Goal: Task Accomplishment & Management: Complete application form

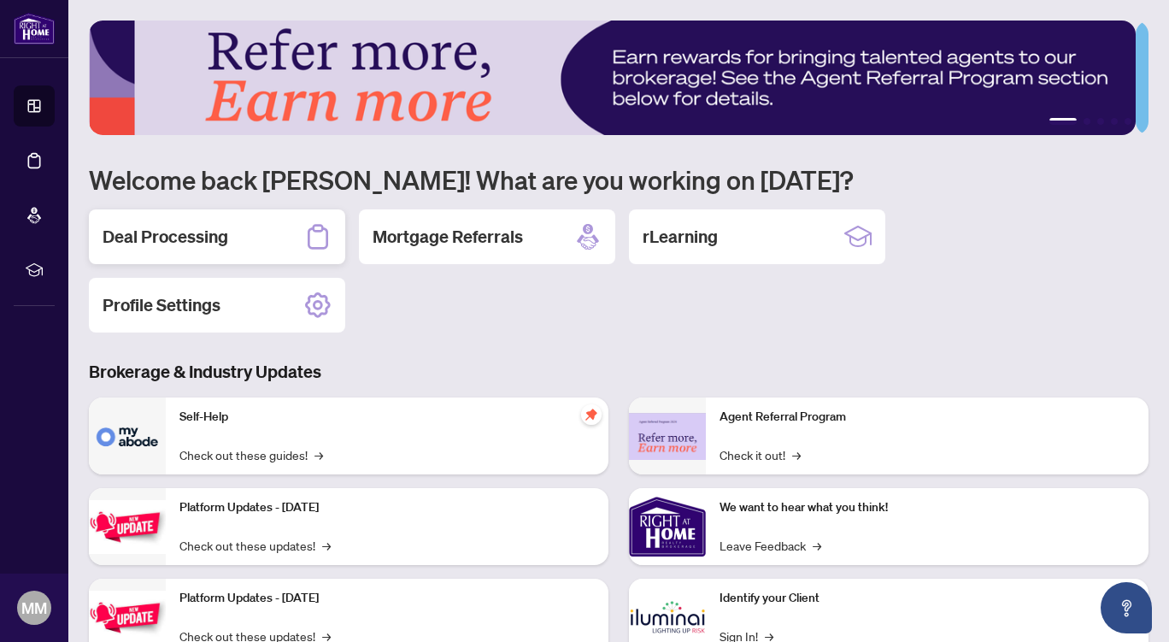
click at [281, 217] on div "Deal Processing" at bounding box center [217, 236] width 256 height 55
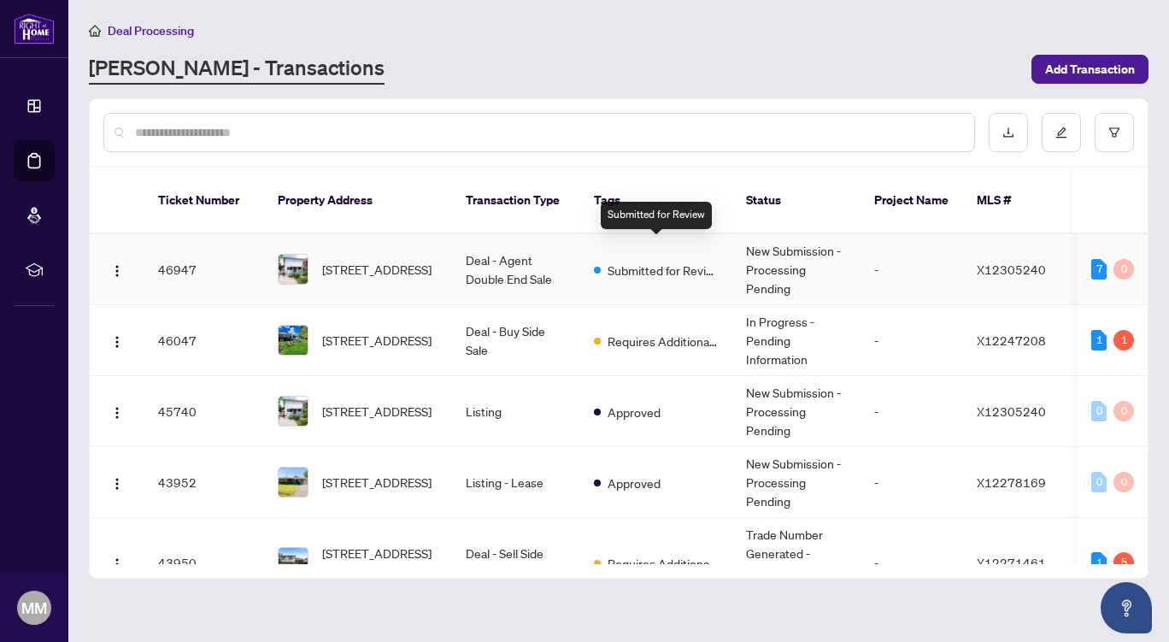
click at [674, 261] on span "Submitted for Review" at bounding box center [663, 270] width 111 height 19
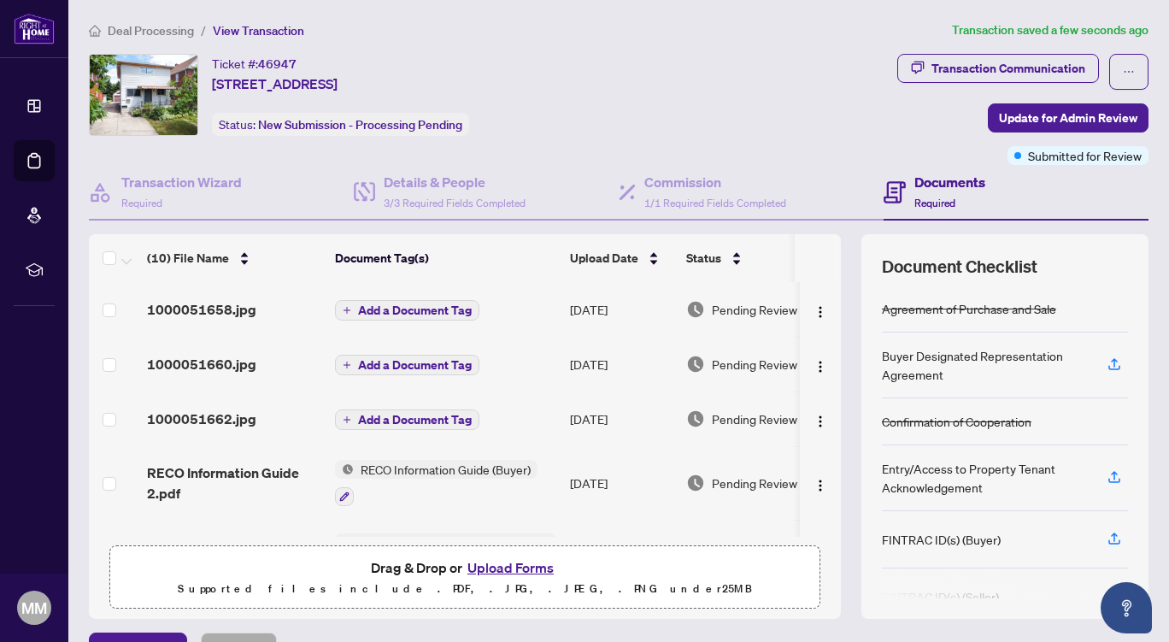
click at [426, 307] on span "Add a Document Tag" at bounding box center [415, 310] width 114 height 12
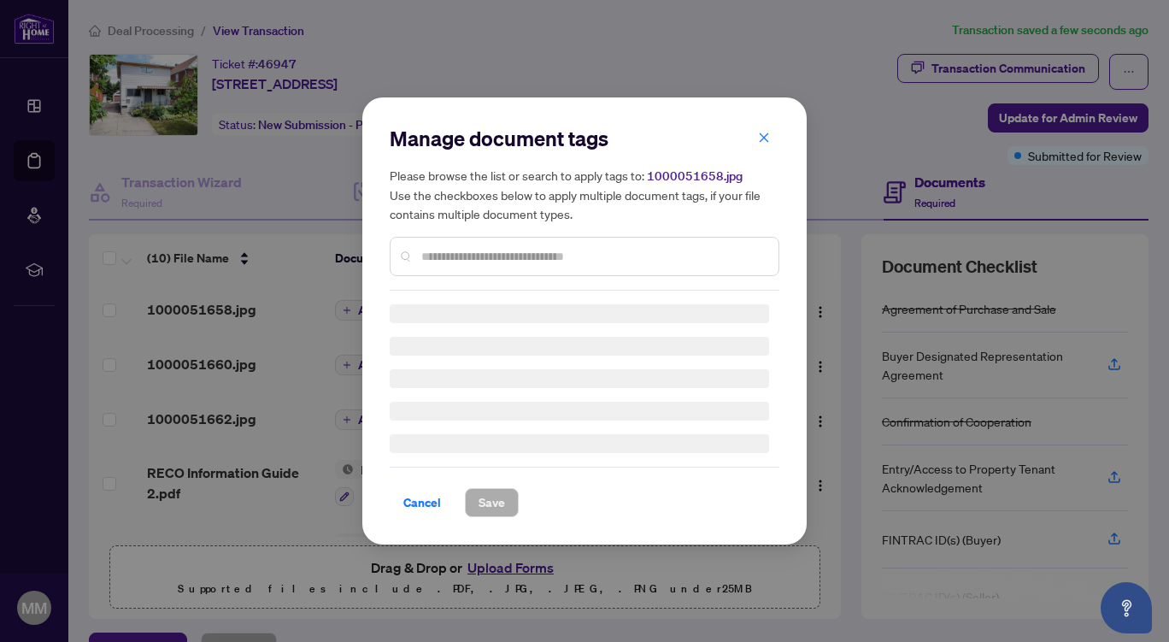
click at [506, 251] on div "Manage document tags Please browse the list or search to apply tags to: 1000051…" at bounding box center [585, 208] width 390 height 166
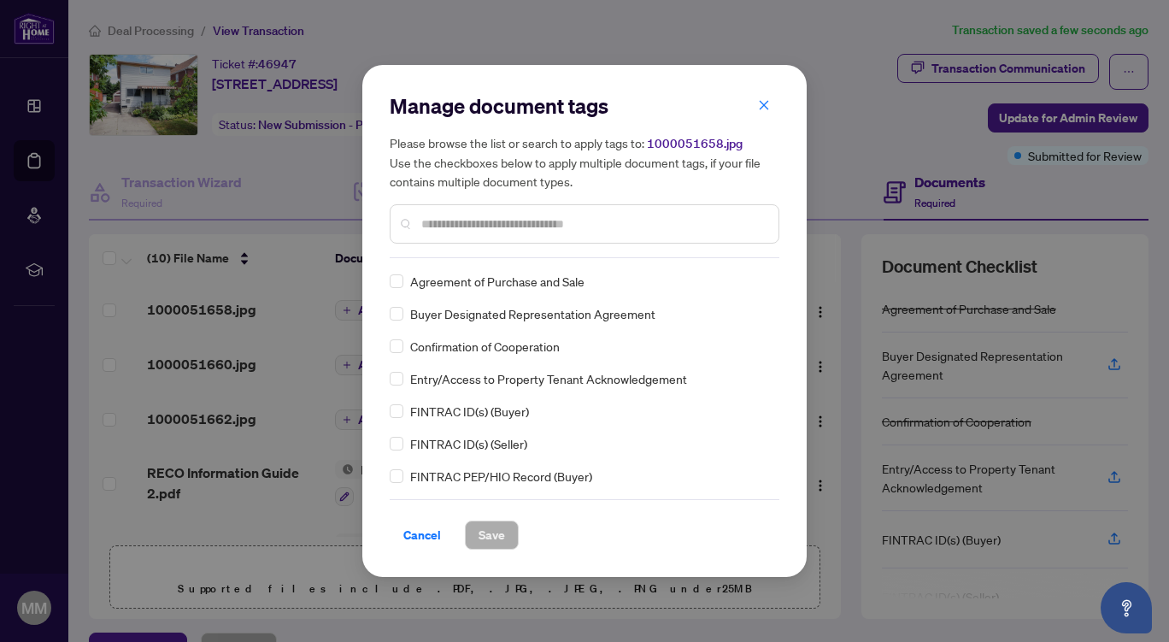
click at [548, 219] on input "text" at bounding box center [593, 224] width 344 height 19
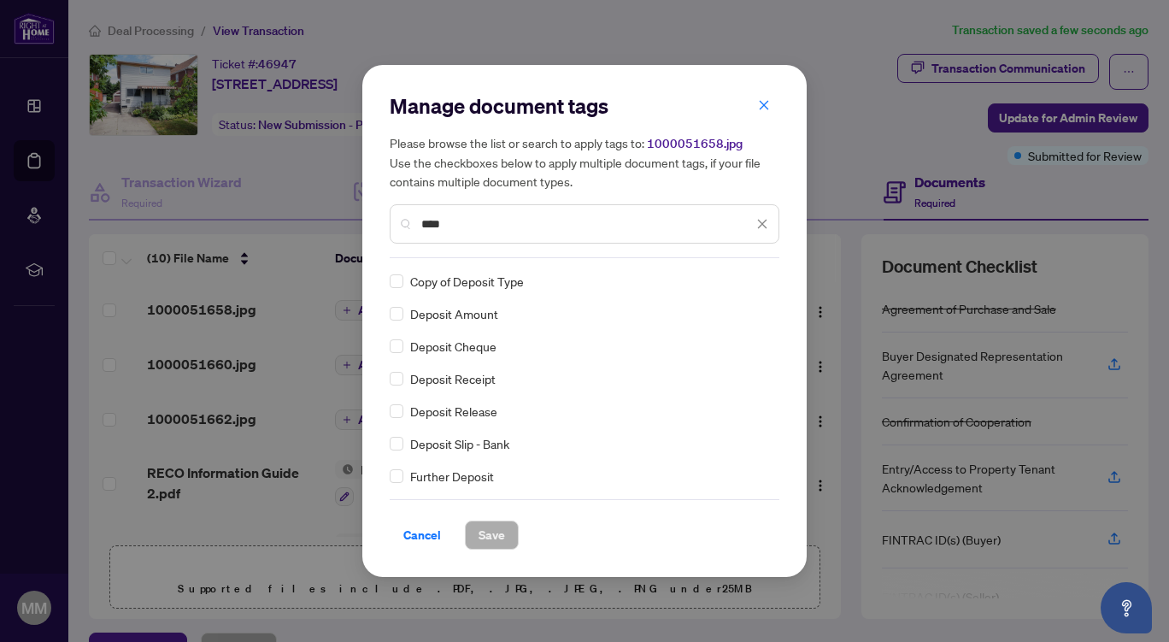
type input "****"
click at [311, 295] on div "Manage document tags Please browse the list or search to apply tags to: 1000051…" at bounding box center [584, 321] width 1169 height 642
click at [687, 389] on div "Copy of Deposit Type Deposit Amount Deposit Cheque Deposit Receipt Deposit Rele…" at bounding box center [585, 379] width 390 height 214
click at [487, 534] on span "Save" at bounding box center [492, 534] width 26 height 27
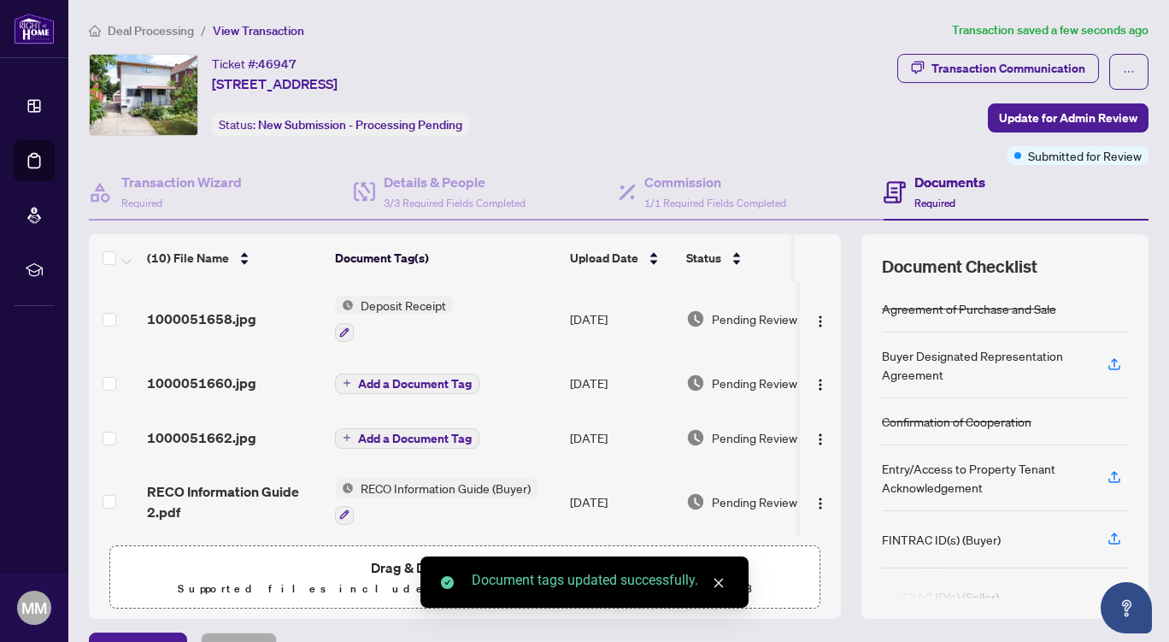
click at [382, 378] on span "Add a Document Tag" at bounding box center [415, 384] width 114 height 12
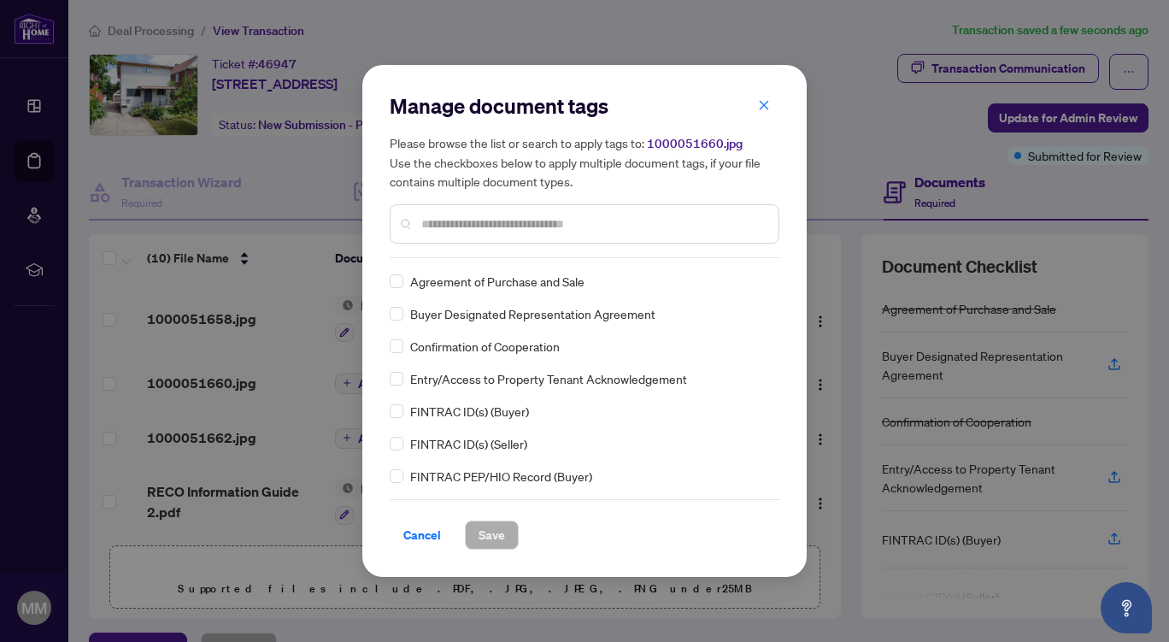
click at [457, 223] on input "text" at bounding box center [593, 224] width 344 height 19
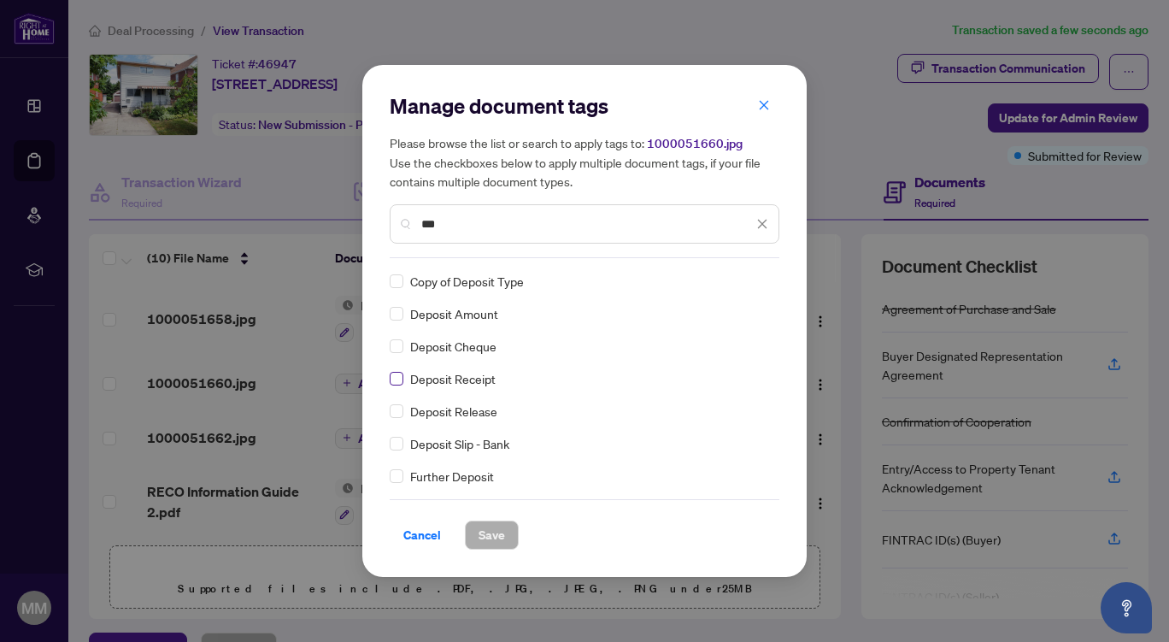
type input "***"
click at [491, 533] on span "Save" at bounding box center [492, 534] width 26 height 27
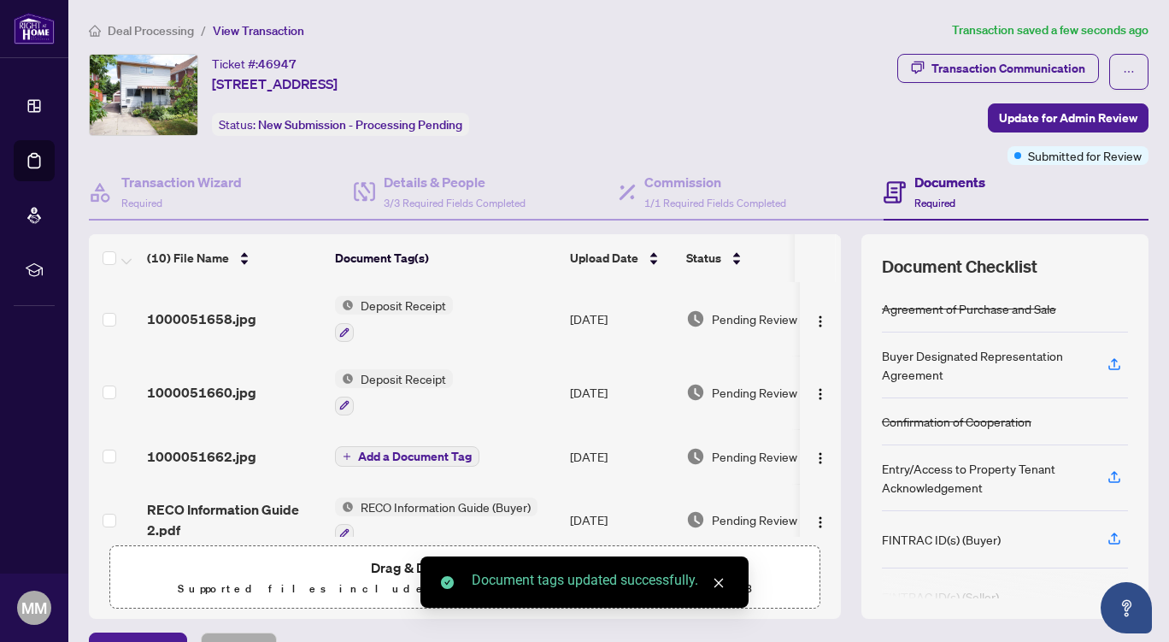
click at [386, 450] on span "Add a Document Tag" at bounding box center [415, 456] width 114 height 12
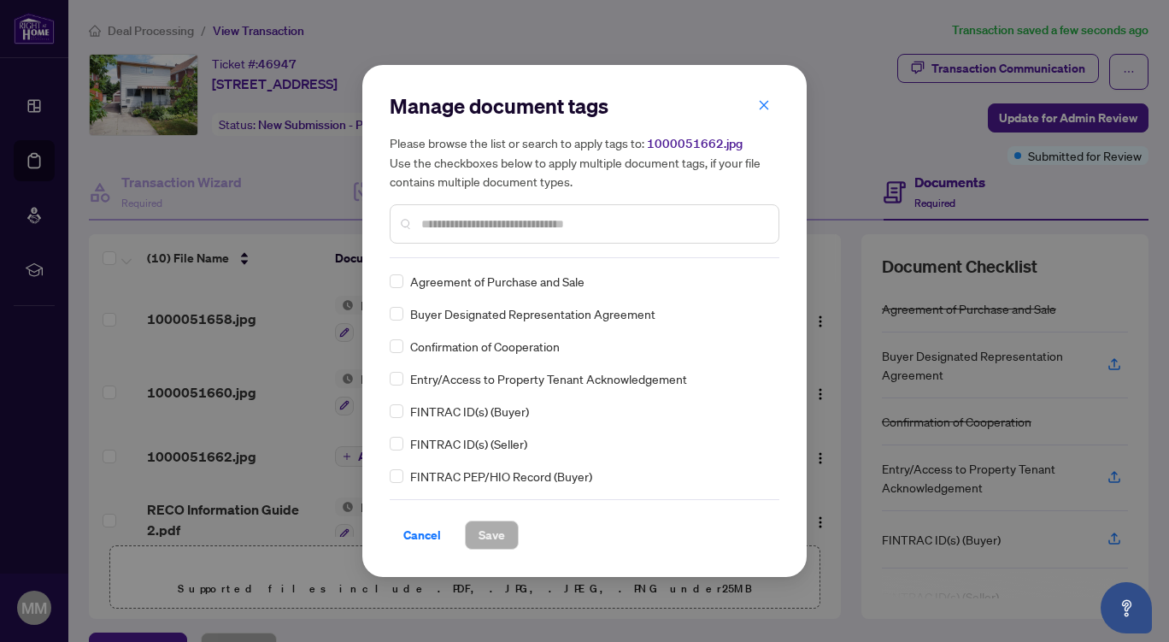
click at [503, 232] on input "text" at bounding box center [593, 224] width 344 height 19
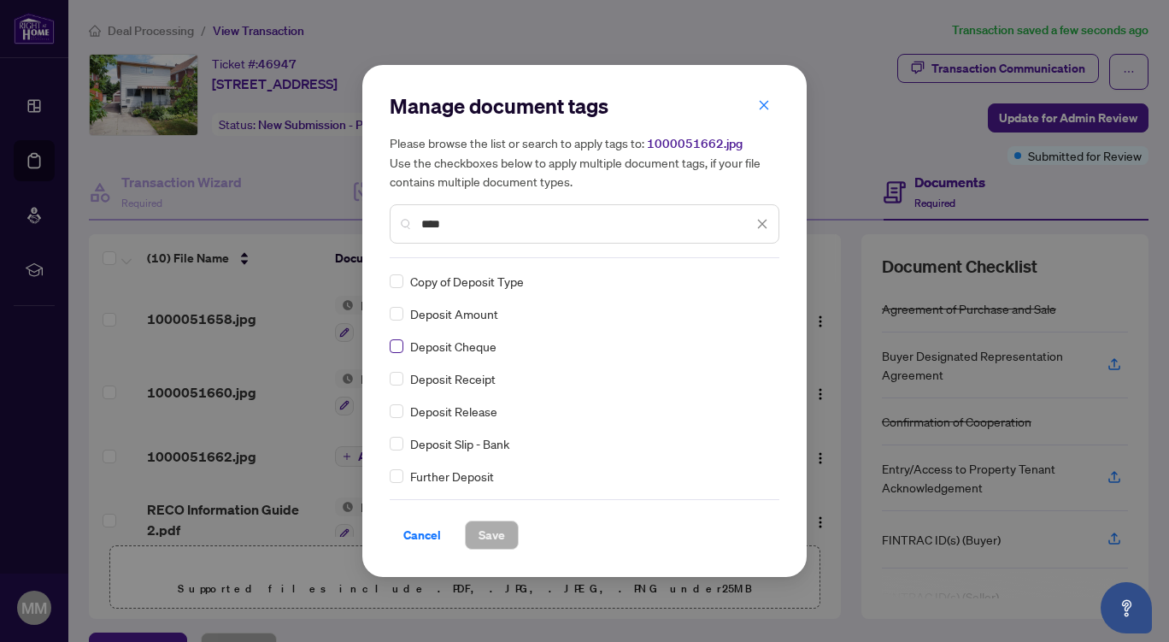
type input "****"
click at [499, 534] on span "Save" at bounding box center [492, 534] width 26 height 27
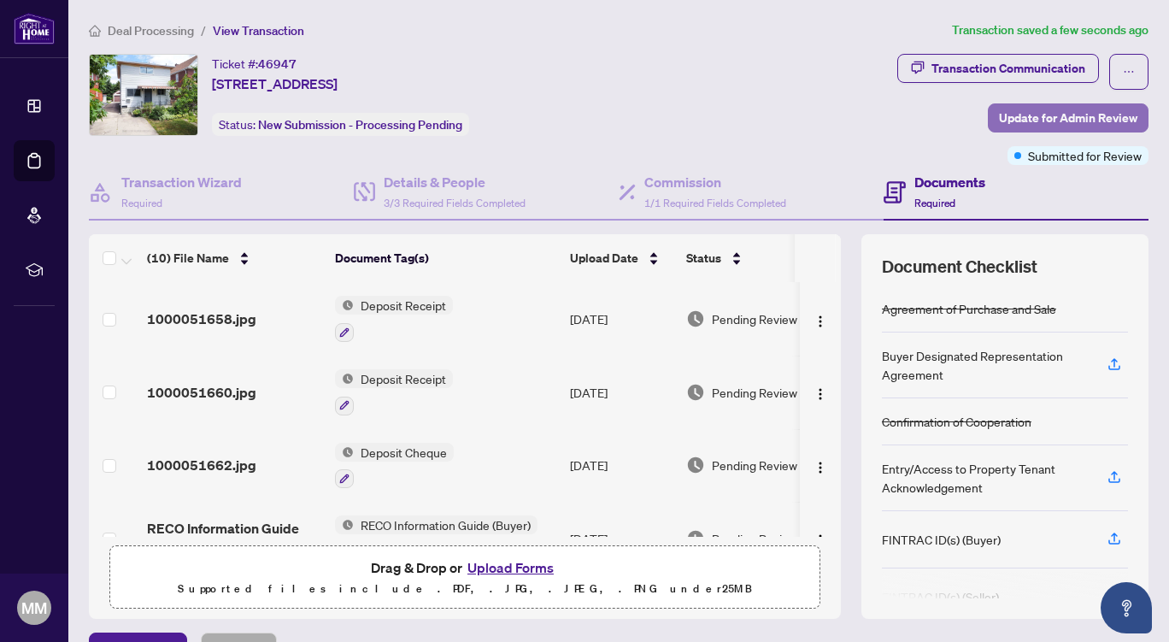
click at [1033, 114] on span "Update for Admin Review" at bounding box center [1068, 117] width 138 height 27
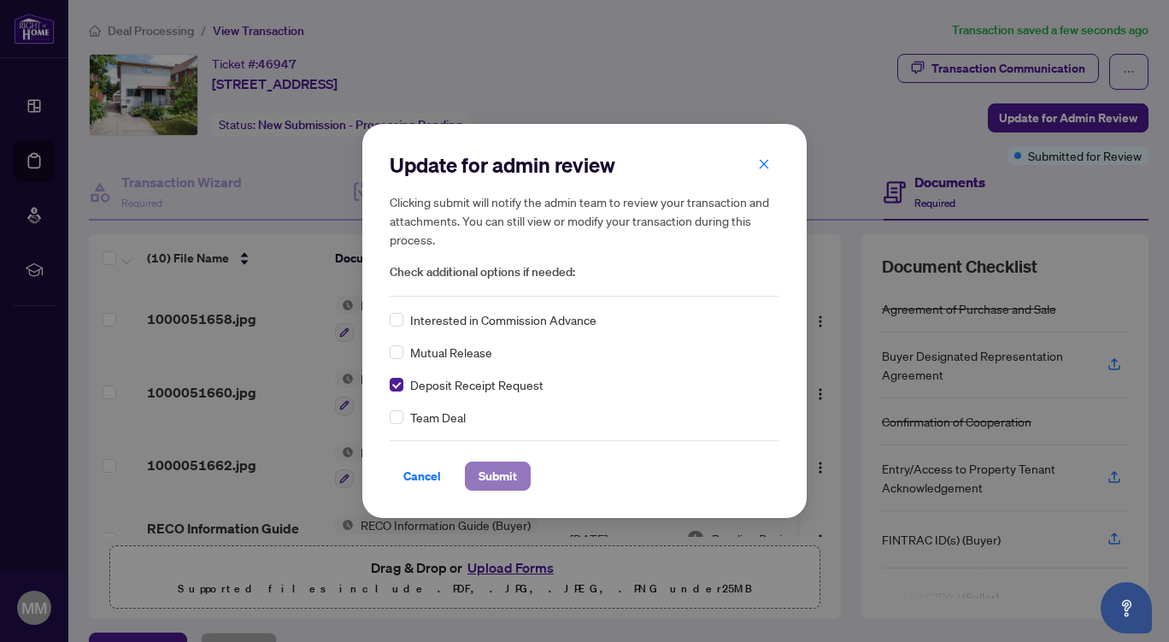
click at [504, 474] on span "Submit" at bounding box center [498, 475] width 38 height 27
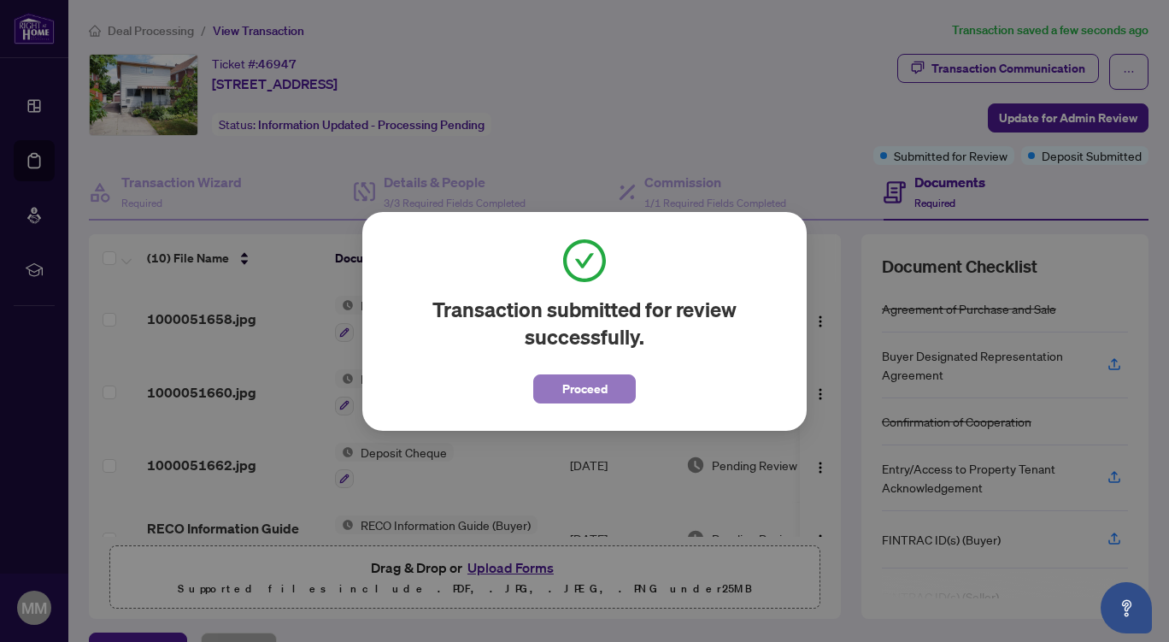
click at [611, 380] on button "Proceed" at bounding box center [584, 388] width 103 height 29
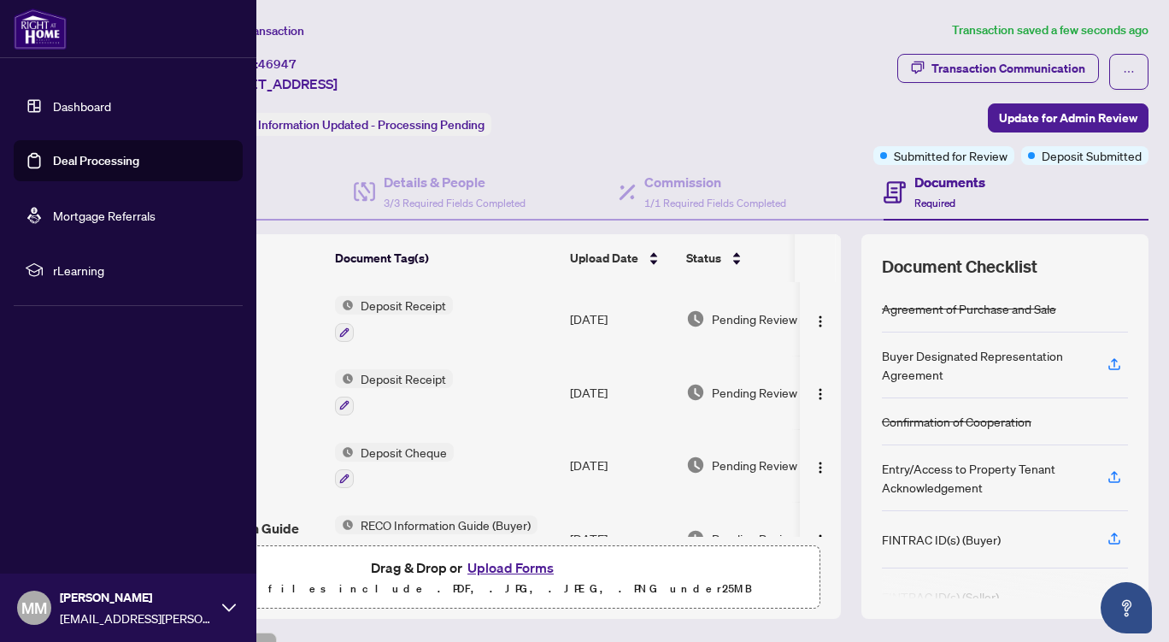
click at [56, 99] on link "Dashboard" at bounding box center [82, 105] width 58 height 15
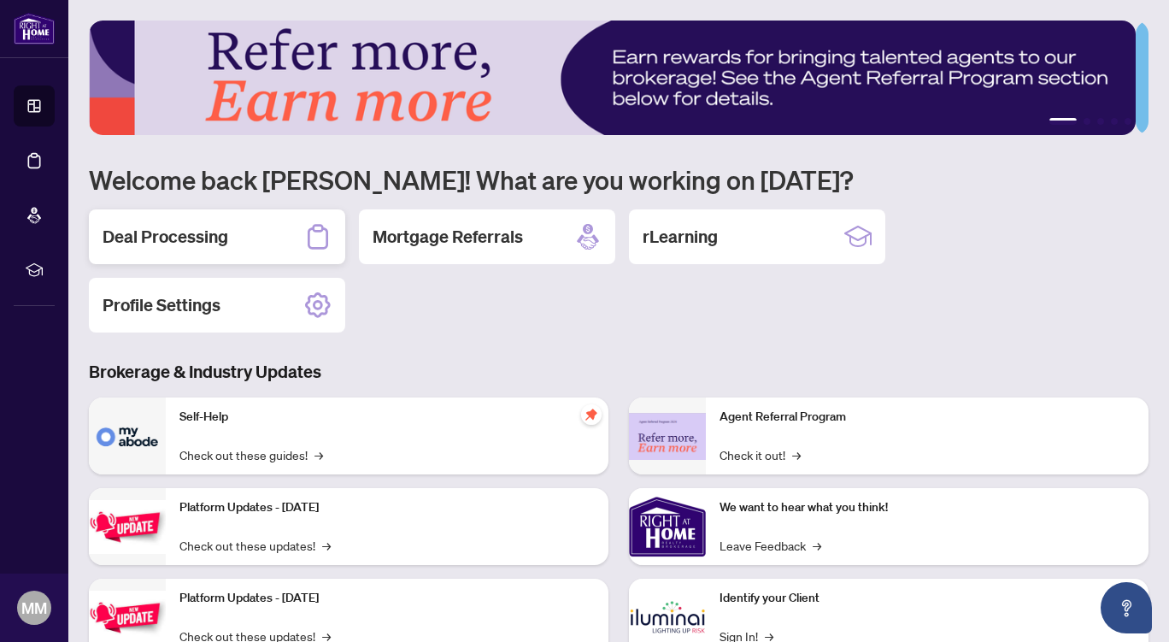
click at [161, 235] on h2 "Deal Processing" at bounding box center [166, 237] width 126 height 24
